Goal: Task Accomplishment & Management: Use online tool/utility

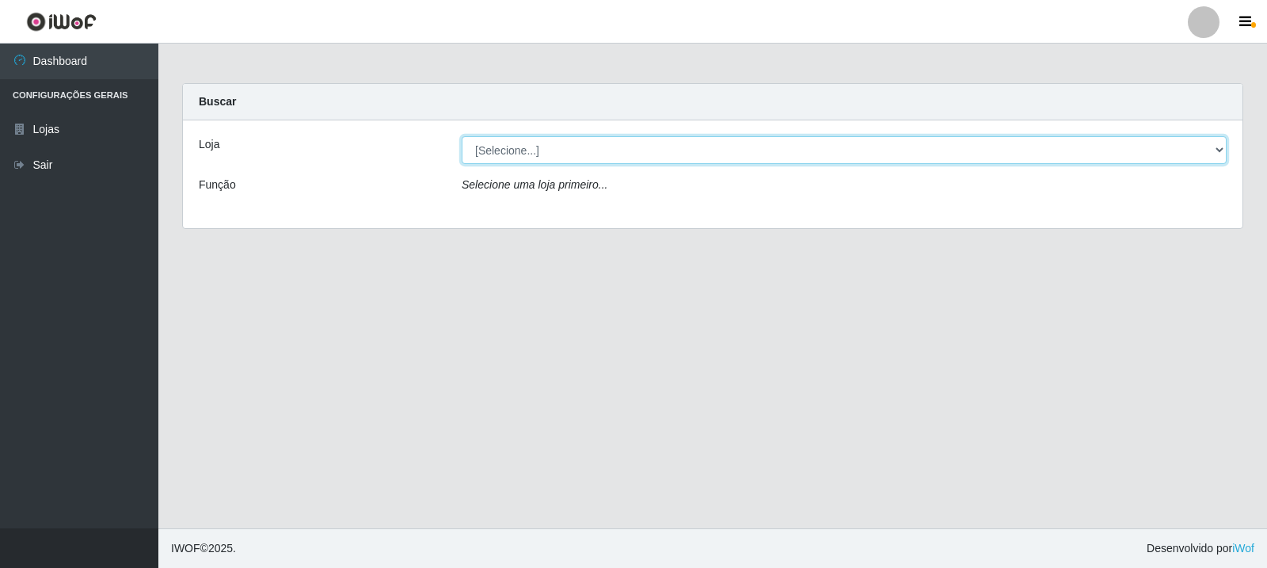
click at [715, 143] on select "[Selecione...] Rede Compras Supermercados - LOJA 3" at bounding box center [844, 150] width 765 height 28
select select "162"
click at [462, 136] on select "[Selecione...] Rede Compras Supermercados - LOJA 3" at bounding box center [844, 150] width 765 height 28
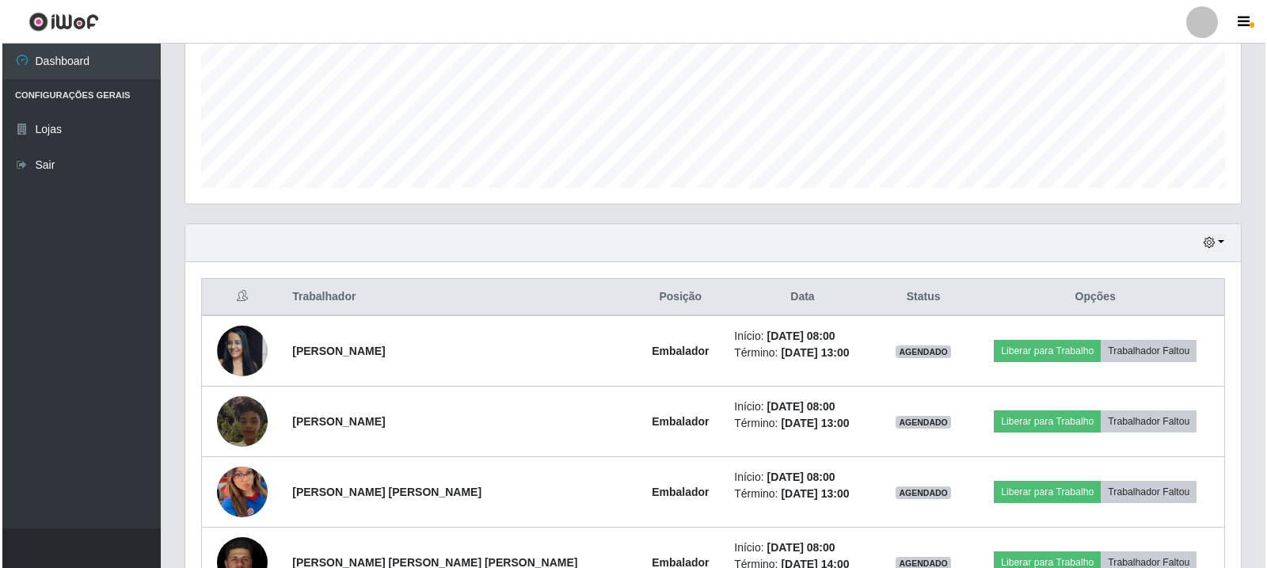
scroll to position [475, 0]
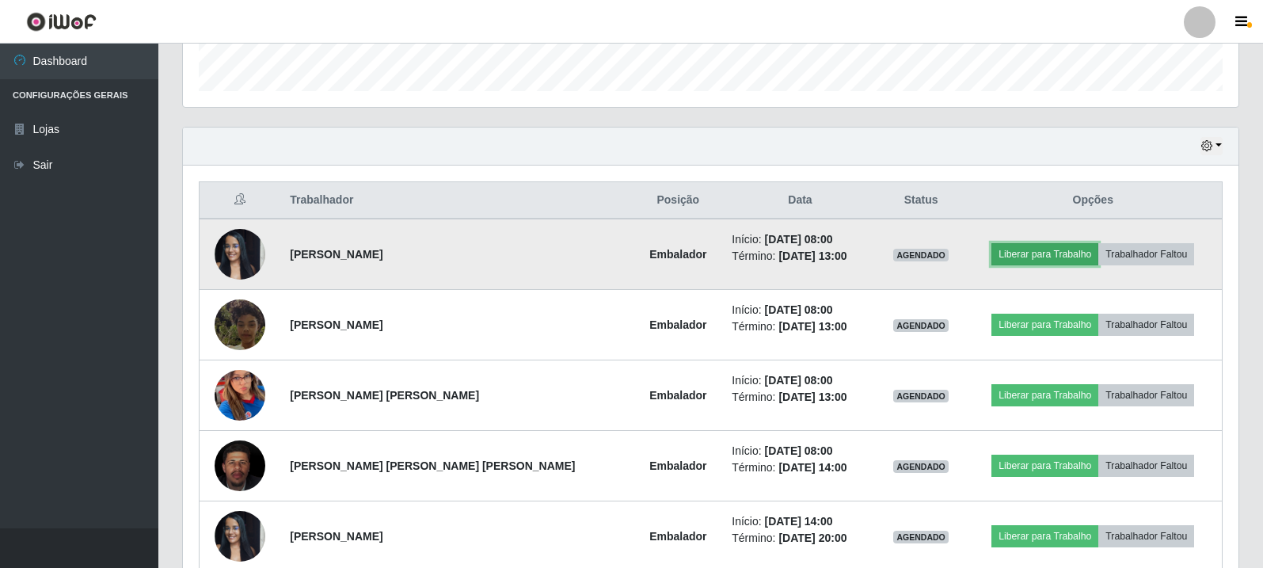
click at [1068, 253] on button "Liberar para Trabalho" at bounding box center [1045, 254] width 107 height 22
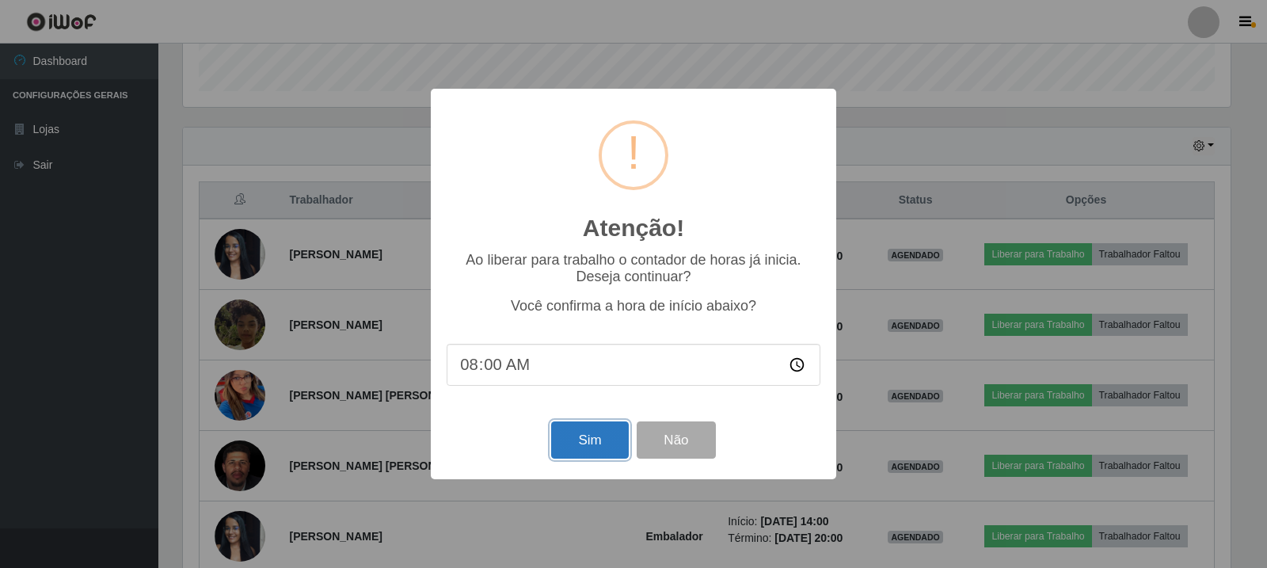
click at [581, 439] on button "Sim" at bounding box center [589, 439] width 77 height 37
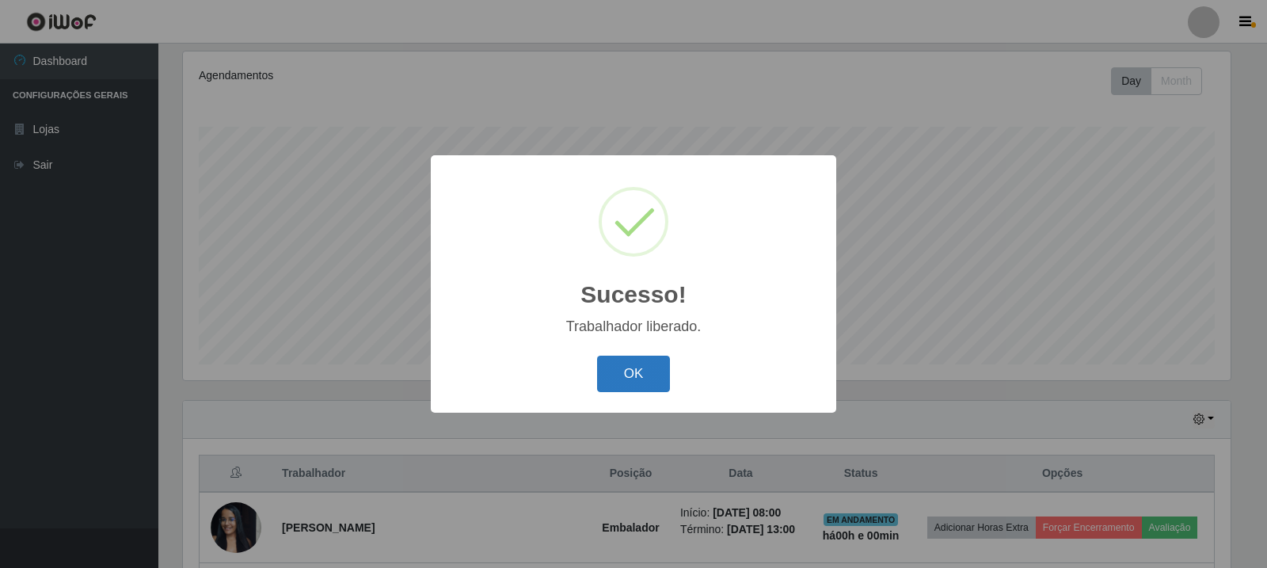
click at [612, 378] on button "OK" at bounding box center [634, 374] width 74 height 37
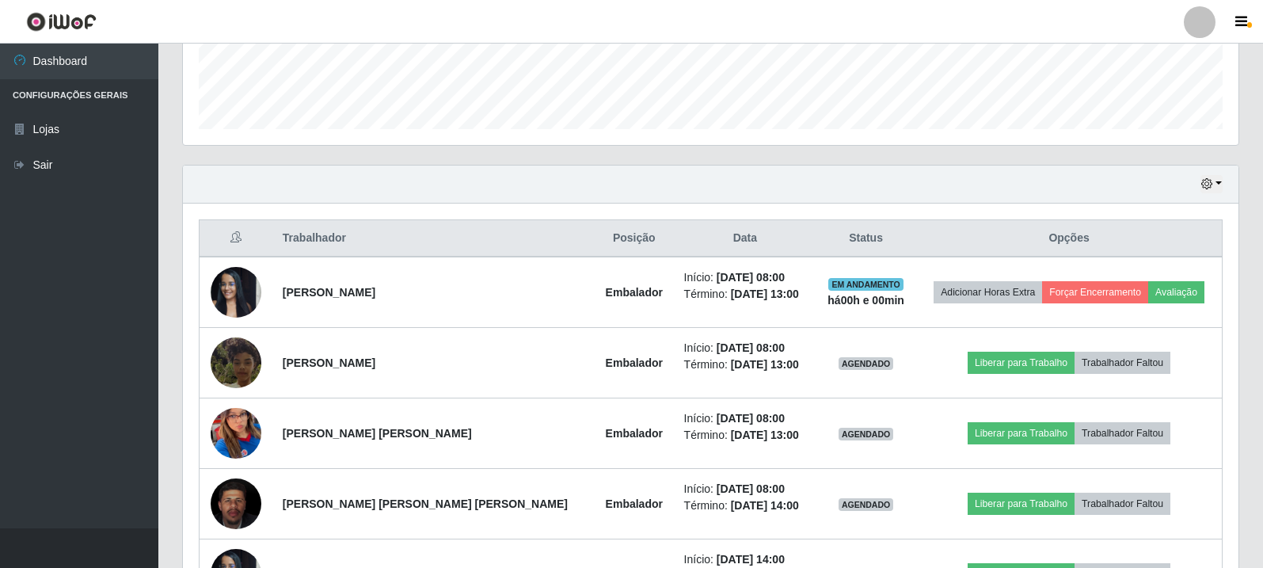
scroll to position [519, 0]
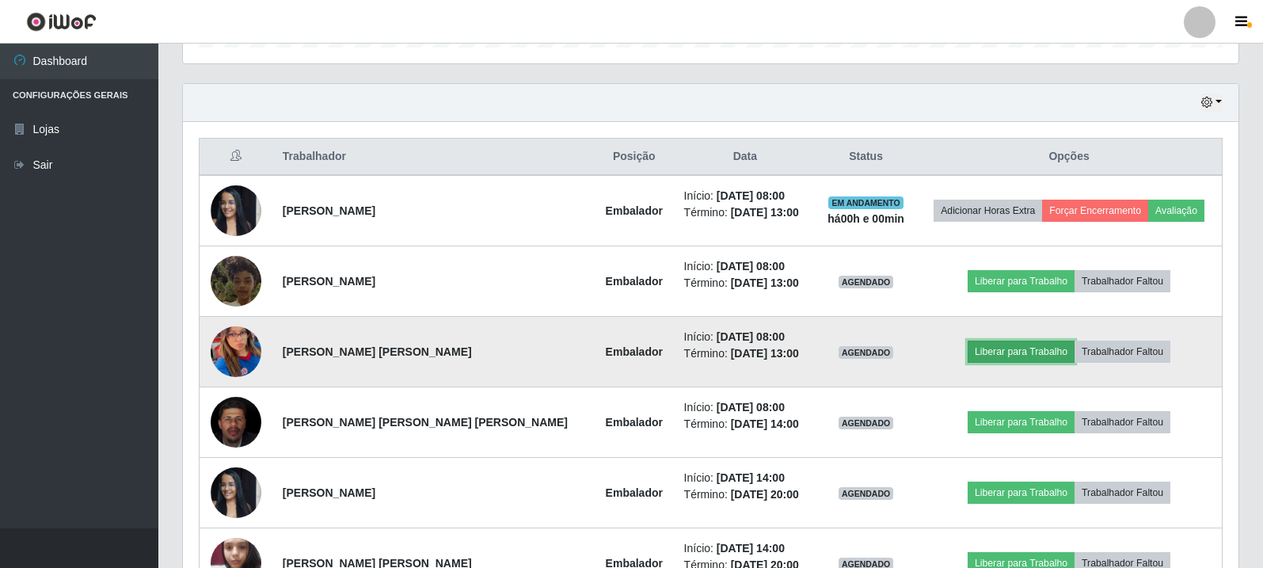
click at [972, 353] on button "Liberar para Trabalho" at bounding box center [1021, 352] width 107 height 22
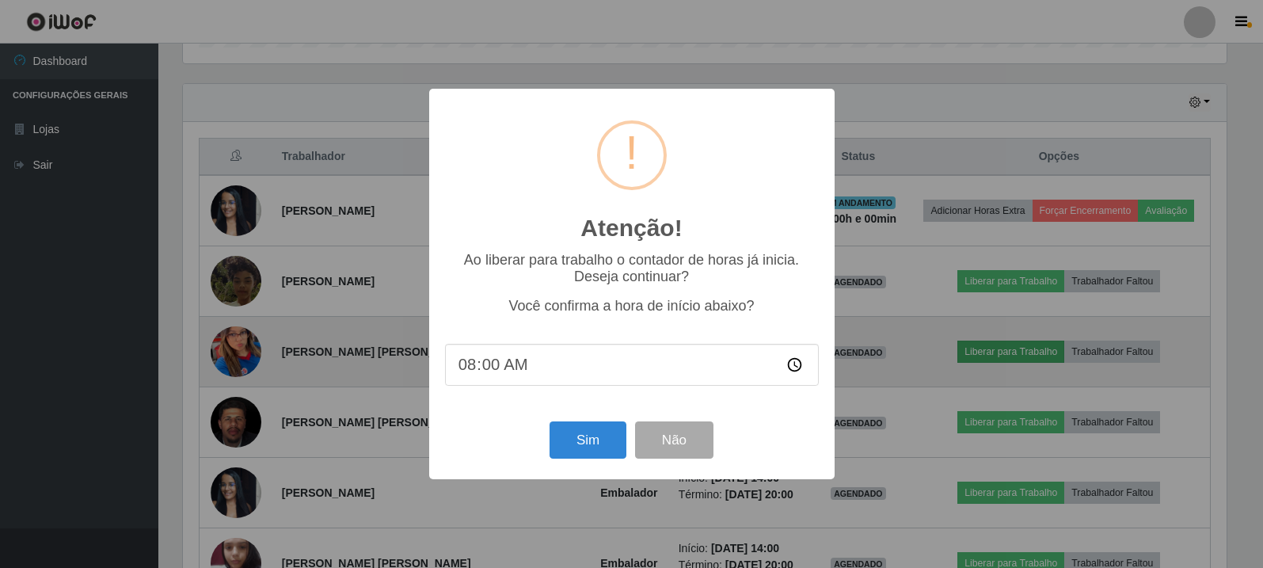
scroll to position [329, 1048]
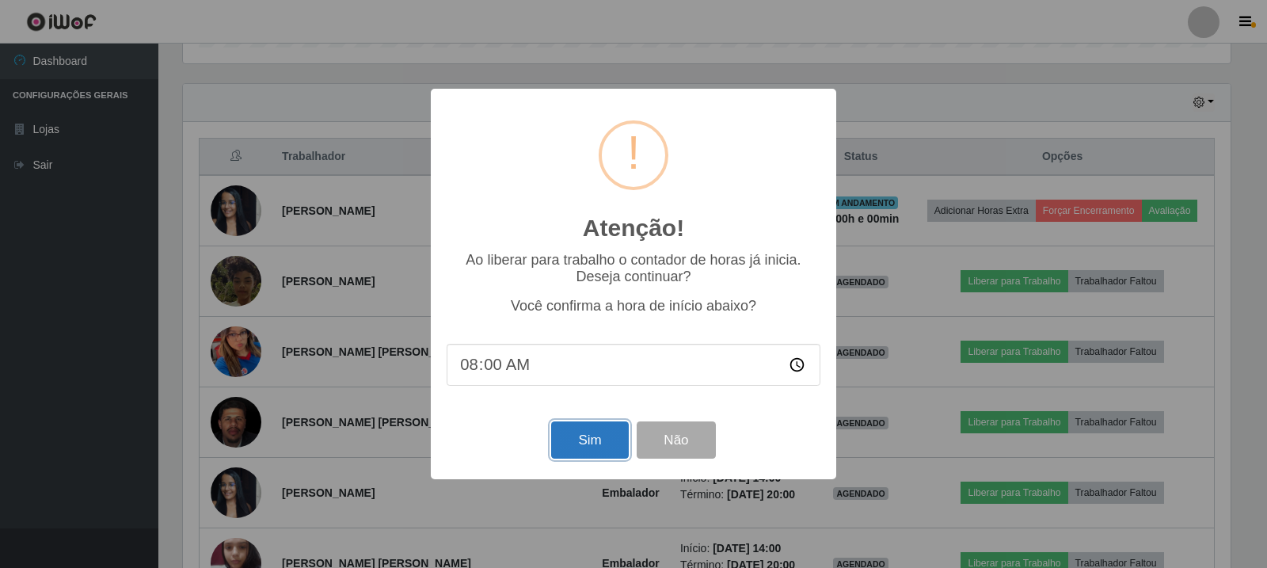
click at [570, 443] on button "Sim" at bounding box center [589, 439] width 77 height 37
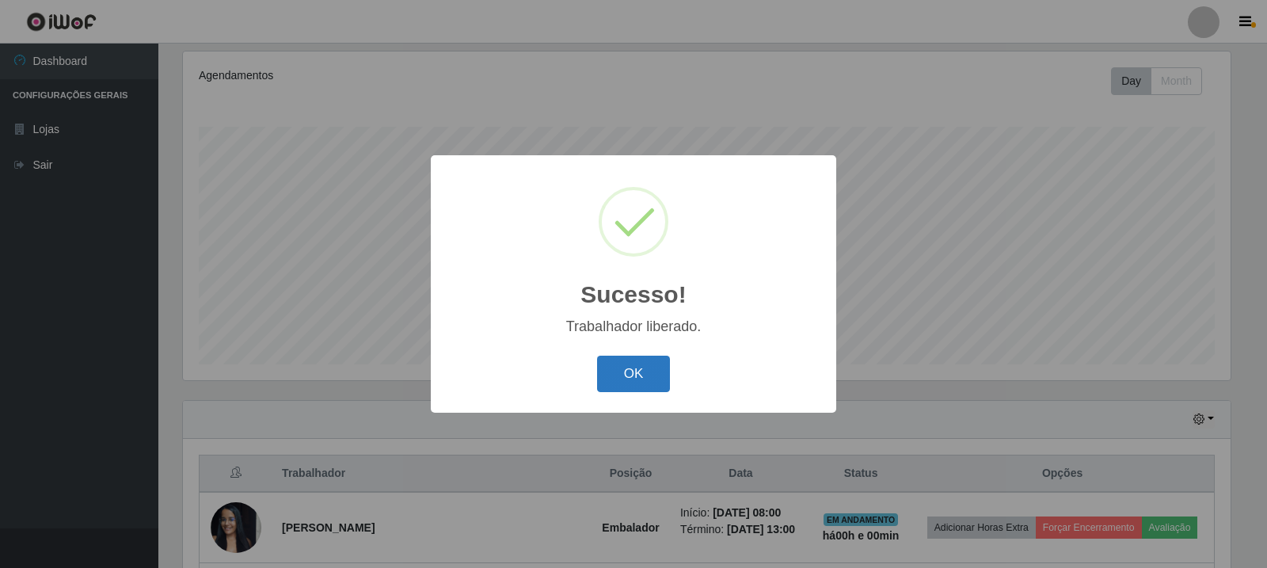
click at [631, 375] on button "OK" at bounding box center [634, 374] width 74 height 37
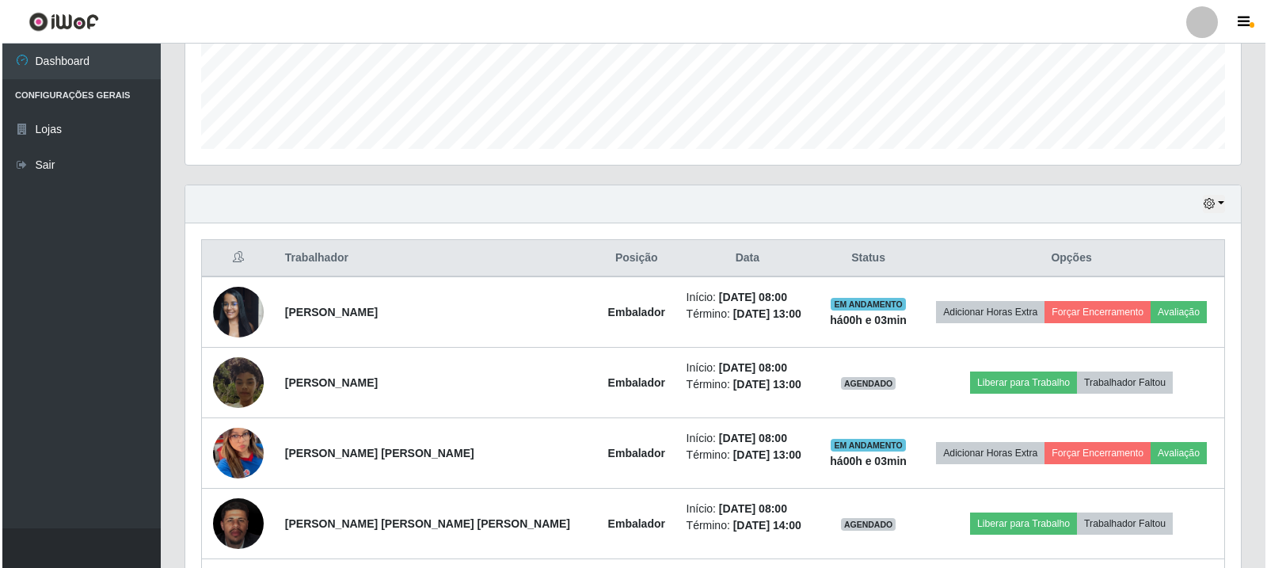
scroll to position [519, 0]
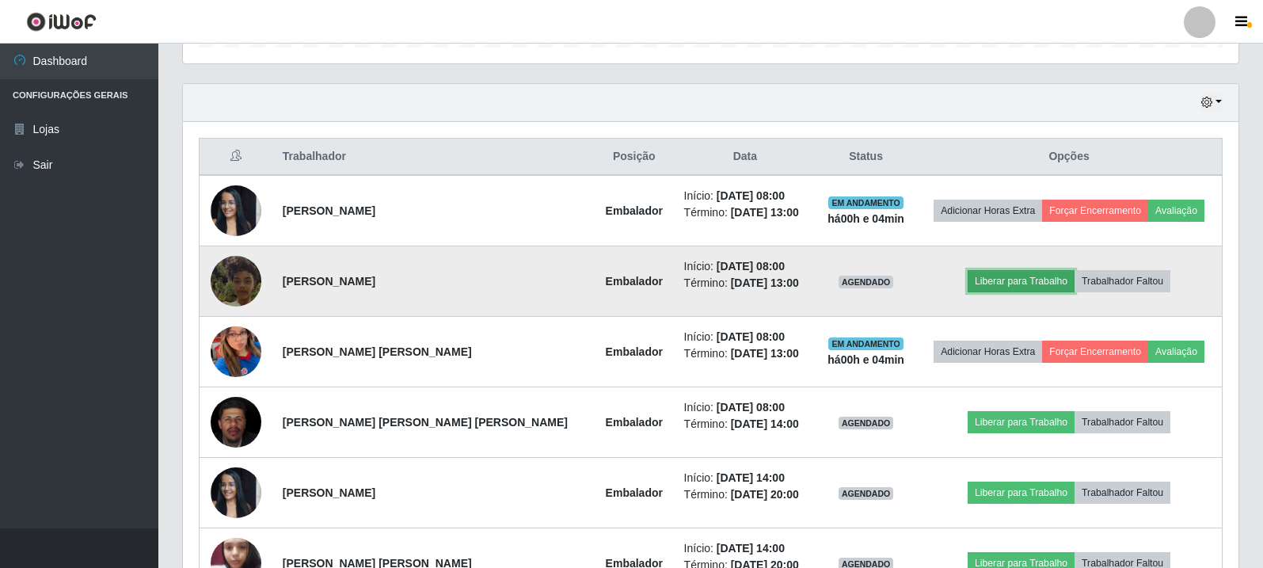
click at [997, 284] on button "Liberar para Trabalho" at bounding box center [1021, 281] width 107 height 22
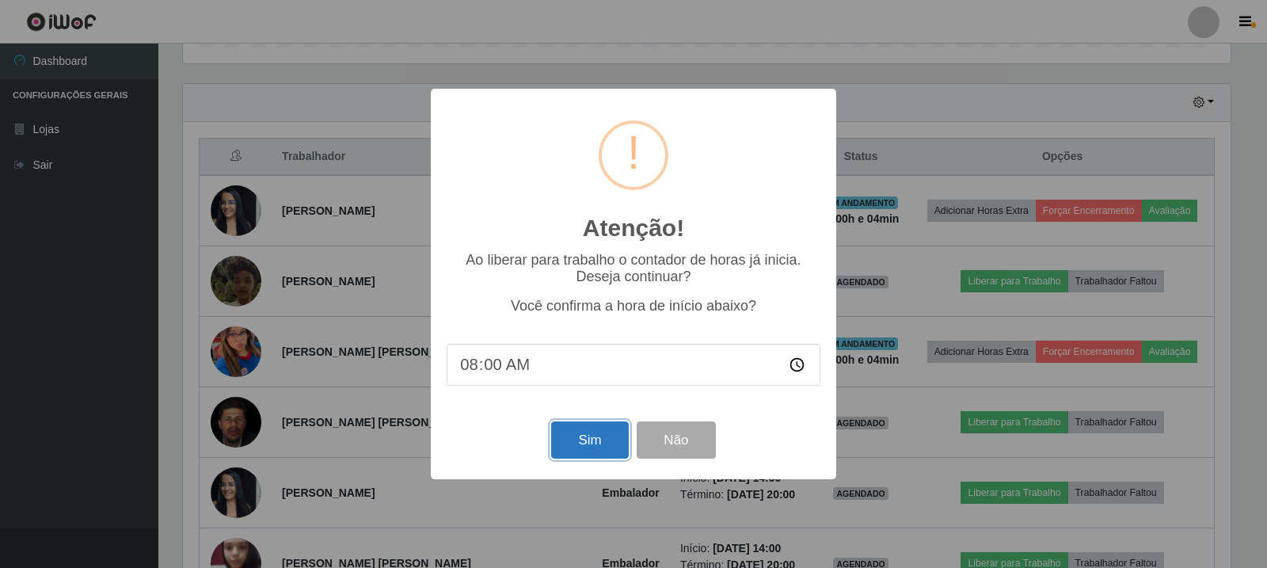
click at [597, 440] on button "Sim" at bounding box center [589, 439] width 77 height 37
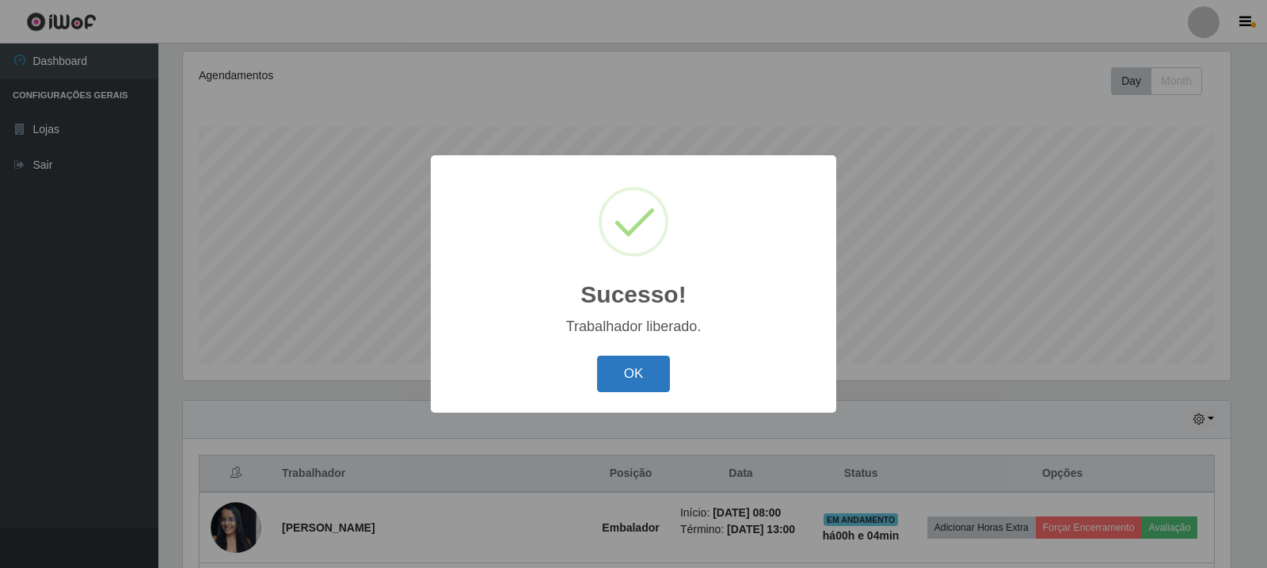
click at [623, 371] on button "OK" at bounding box center [634, 374] width 74 height 37
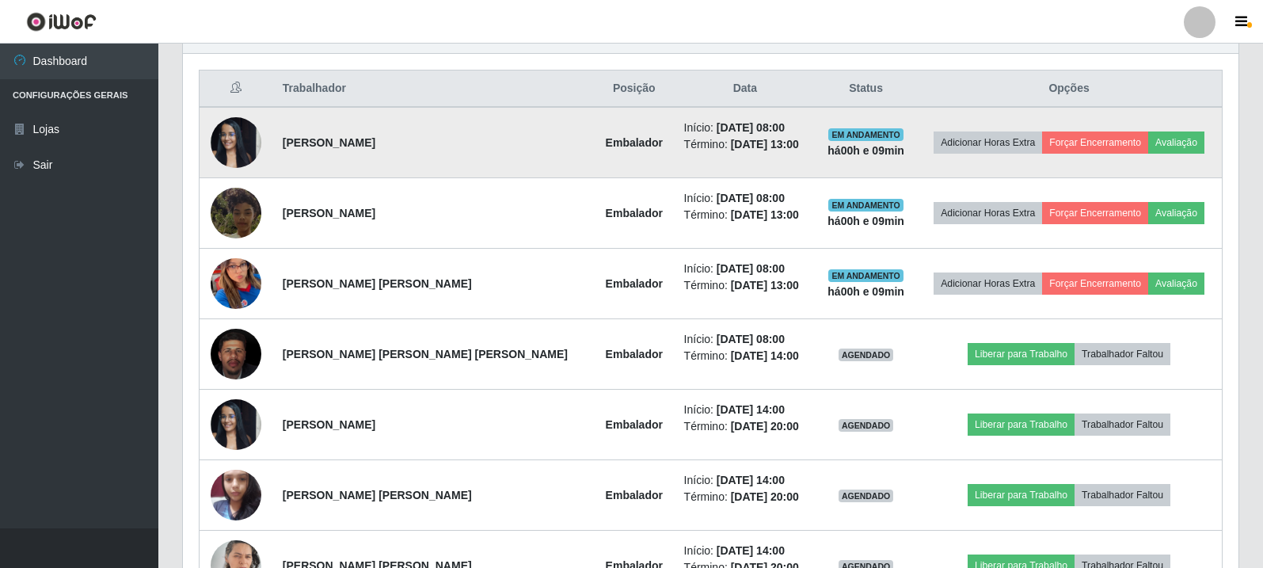
scroll to position [598, 0]
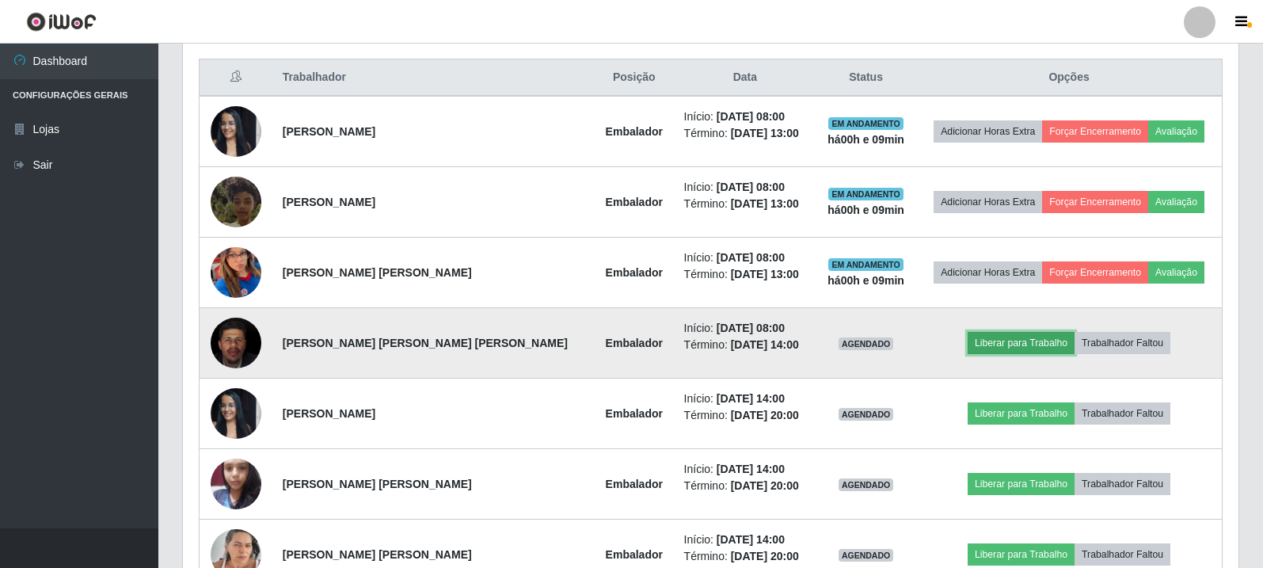
click at [981, 333] on button "Liberar para Trabalho" at bounding box center [1021, 343] width 107 height 22
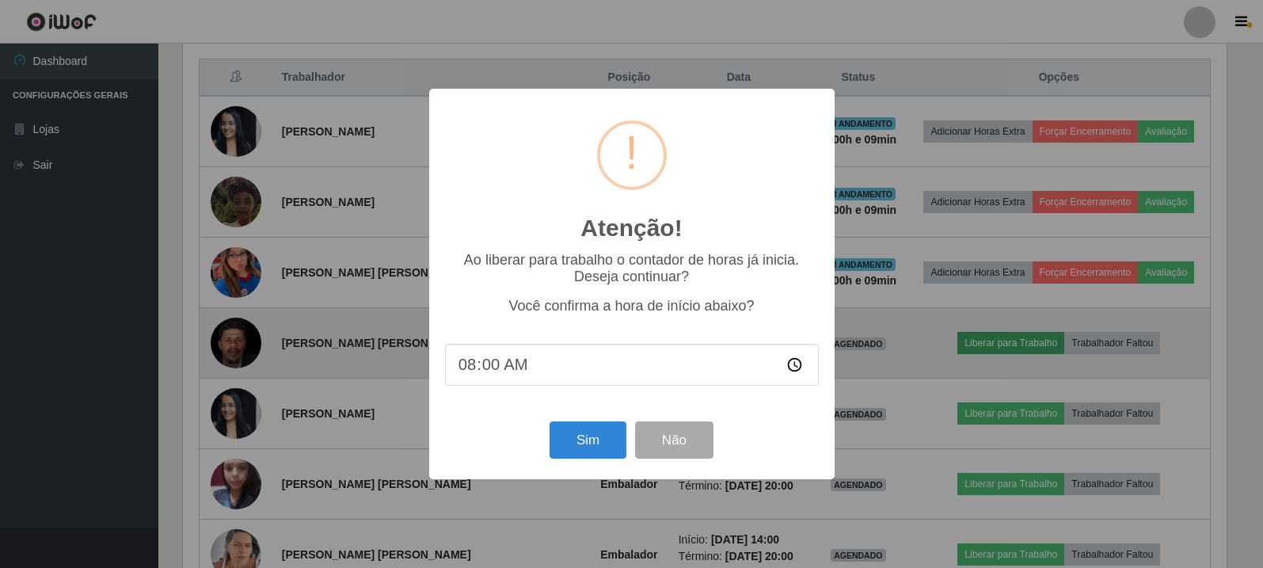
scroll to position [329, 1048]
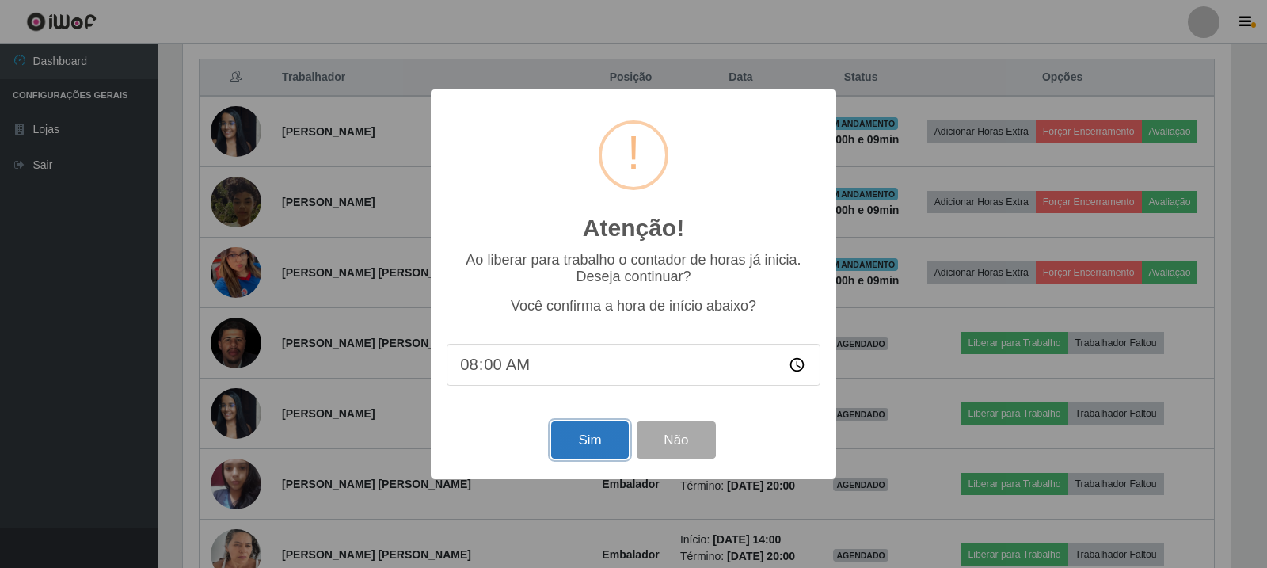
click at [574, 448] on button "Sim" at bounding box center [589, 439] width 77 height 37
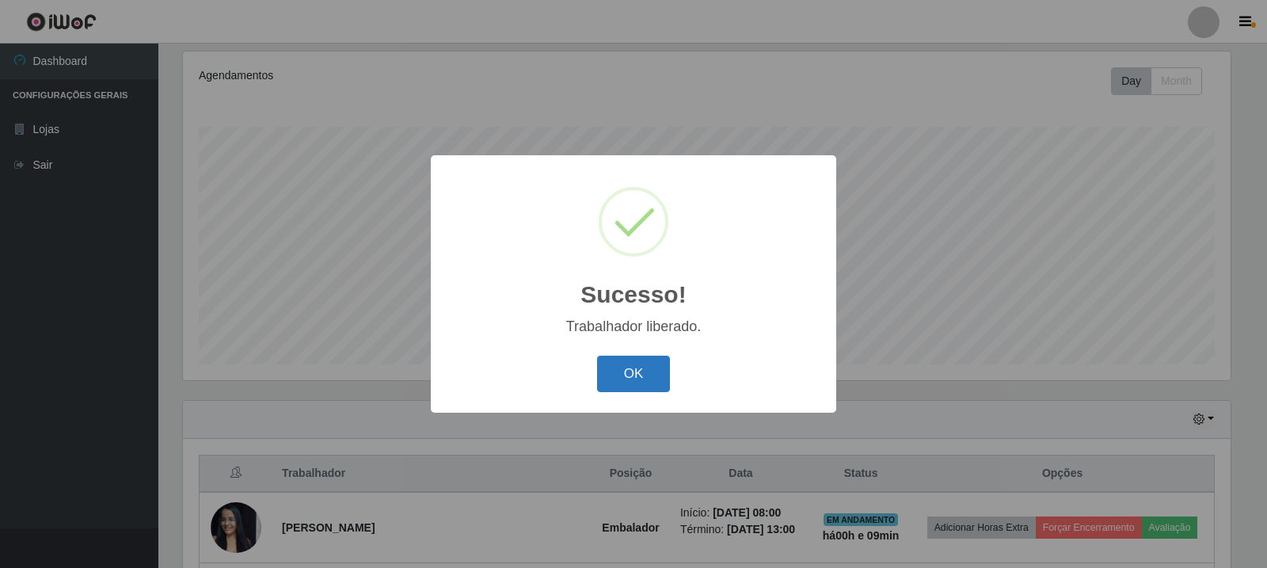
click at [635, 366] on button "OK" at bounding box center [634, 374] width 74 height 37
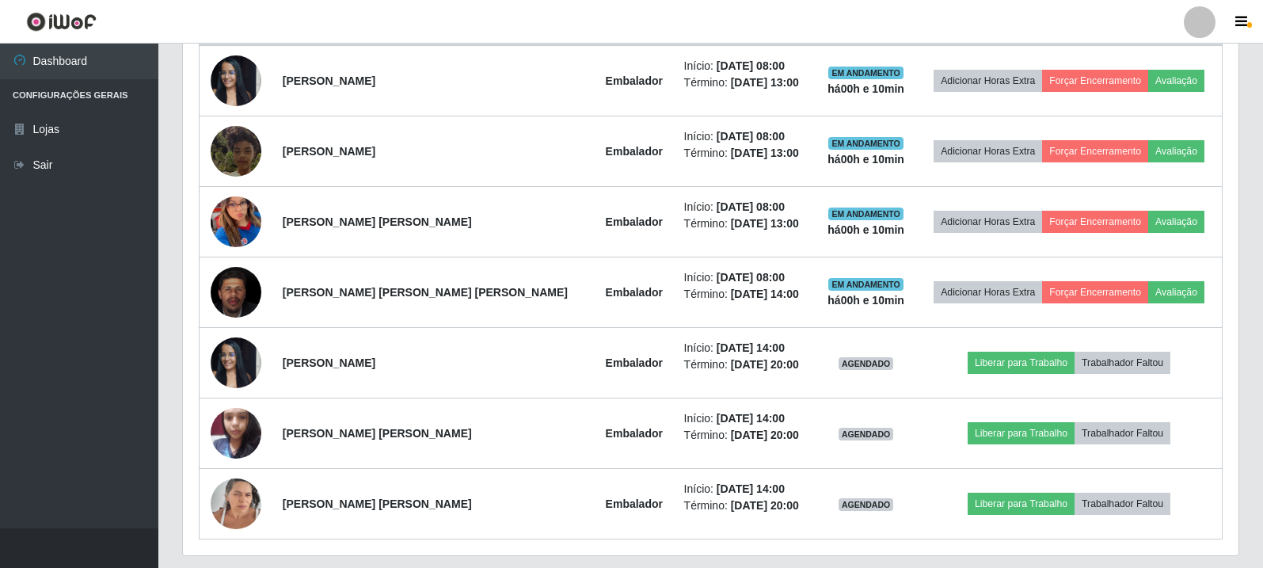
scroll to position [677, 0]
